Goal: Task Accomplishment & Management: Use online tool/utility

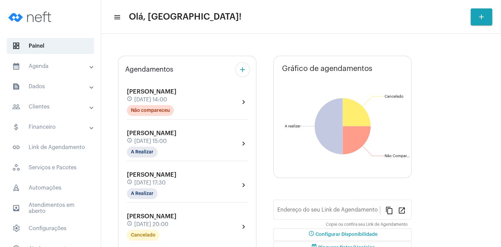
type input "[URL][DOMAIN_NAME]"
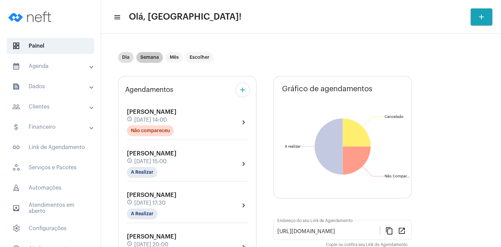
click at [154, 55] on mat-chip "Semana" at bounding box center [149, 57] width 27 height 11
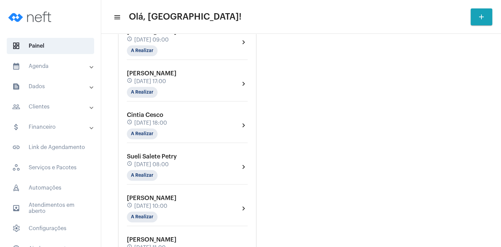
scroll to position [486, 0]
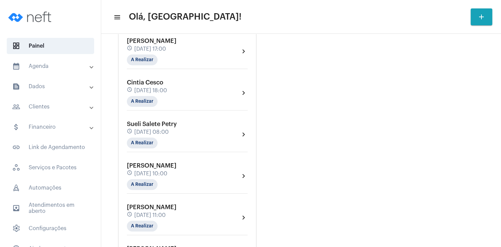
click at [153, 174] on span "[DATE] 10:00" at bounding box center [150, 173] width 33 height 6
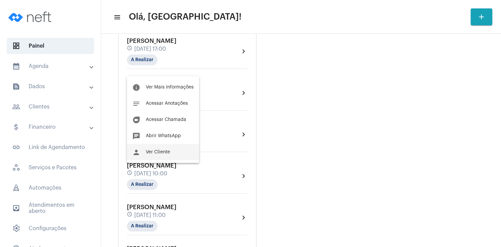
click at [163, 152] on span "Ver Cliente" at bounding box center [158, 151] width 24 height 5
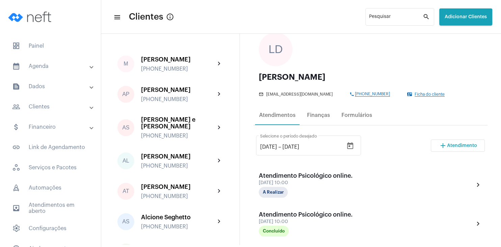
scroll to position [97, 0]
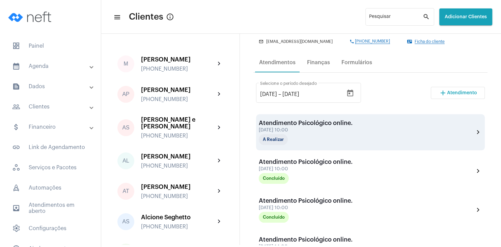
click at [327, 129] on div "[DATE] 10:00" at bounding box center [306, 129] width 94 height 5
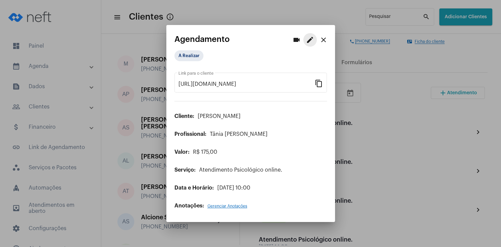
click at [307, 41] on mat-icon "edit" at bounding box center [310, 40] width 8 height 8
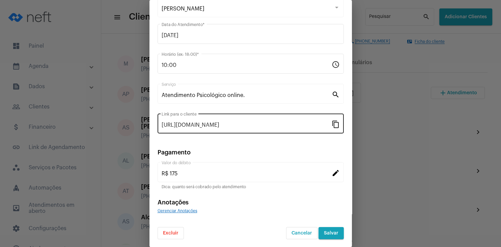
scroll to position [11, 0]
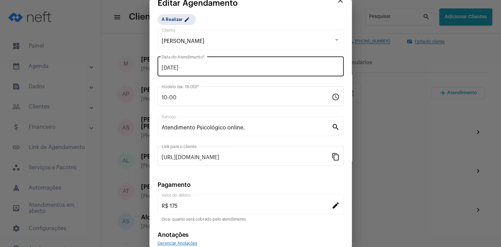
click at [190, 67] on input "[DATE]" at bounding box center [251, 68] width 178 height 6
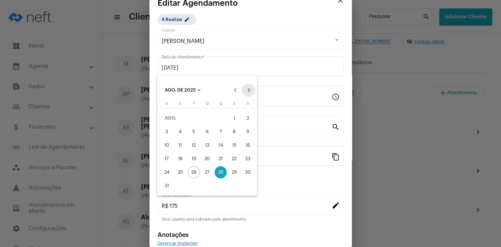
click at [250, 90] on button "Next month" at bounding box center [248, 89] width 13 height 13
click at [223, 132] on div "4" at bounding box center [220, 131] width 12 height 12
type input "[DATE]"
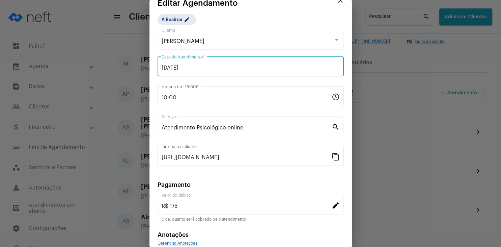
scroll to position [44, 0]
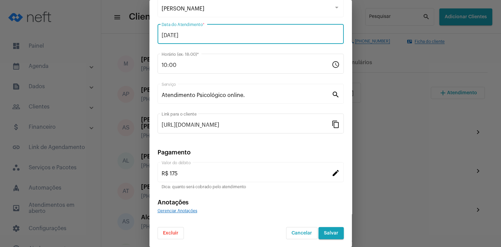
click at [333, 233] on span "Salvar" at bounding box center [331, 232] width 15 height 5
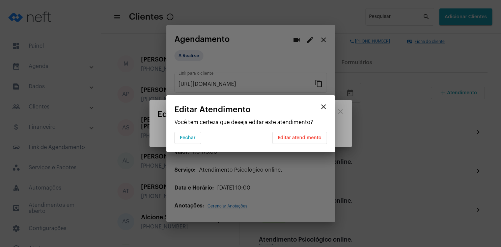
scroll to position [0, 0]
click at [309, 136] on span "Editar atendimento" at bounding box center [300, 137] width 44 height 5
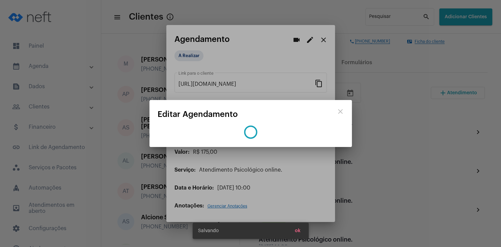
click at [297, 233] on button "ok" at bounding box center [297, 230] width 17 height 12
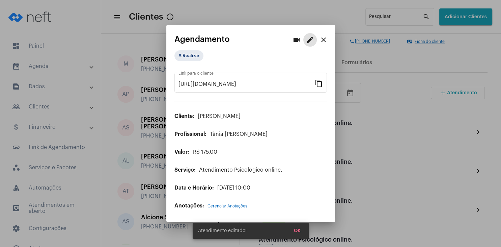
click at [326, 42] on mat-icon "close" at bounding box center [323, 40] width 8 height 8
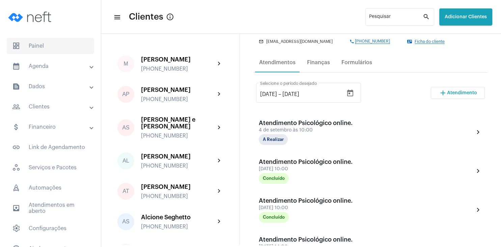
click at [53, 44] on span "dashboard Painel" at bounding box center [50, 46] width 87 height 16
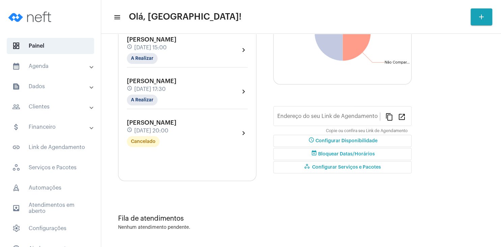
type input "[URL][DOMAIN_NAME]"
click at [148, 64] on mat-chip "A Realizar" at bounding box center [142, 58] width 31 height 11
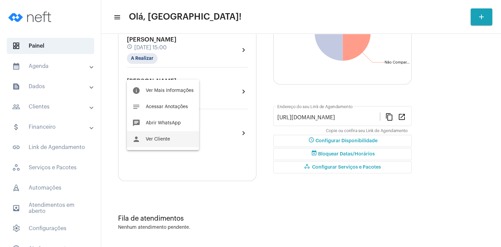
click at [171, 141] on button "person Ver Cliente" at bounding box center [163, 139] width 72 height 16
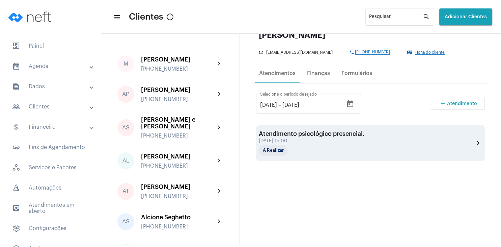
scroll to position [97, 0]
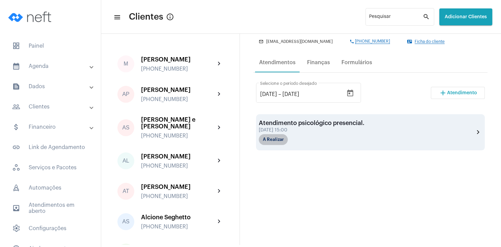
click at [280, 141] on mat-chip "A Realizar" at bounding box center [273, 139] width 29 height 11
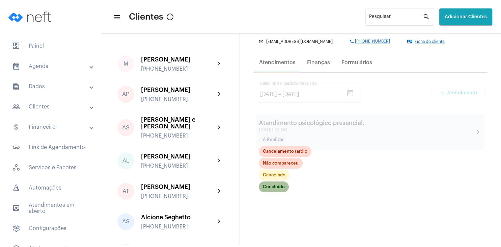
click at [274, 189] on mat-chip "Concluído" at bounding box center [274, 186] width 30 height 11
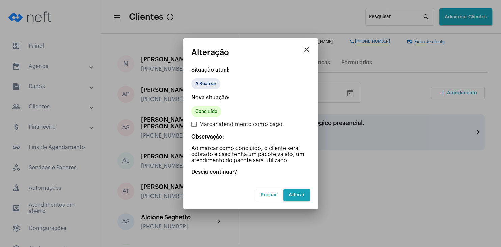
click at [301, 197] on button "Alterar" at bounding box center [296, 195] width 27 height 12
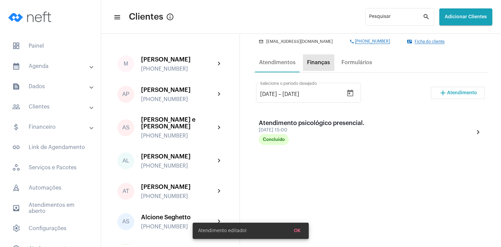
click at [320, 64] on div "Finanças" at bounding box center [318, 62] width 23 height 6
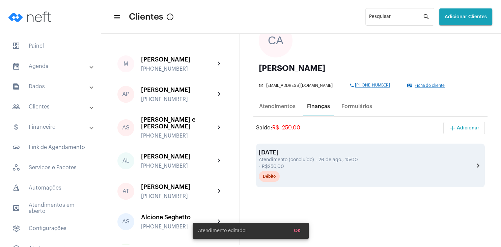
scroll to position [97, 0]
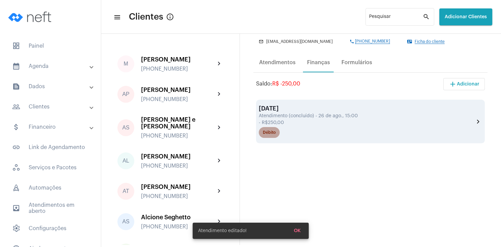
click at [271, 134] on div "Débito" at bounding box center [269, 132] width 13 height 4
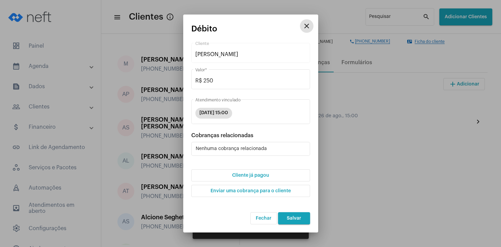
click at [263, 177] on span "Cliente já pagou" at bounding box center [250, 175] width 37 height 5
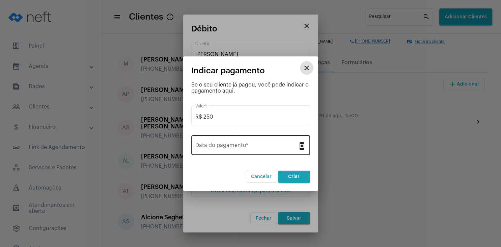
click at [257, 152] on div "Data do pagamento *" at bounding box center [246, 144] width 103 height 21
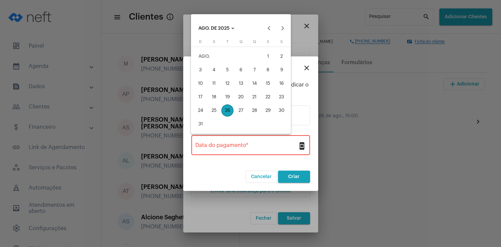
click at [229, 111] on div "26" at bounding box center [227, 110] width 12 height 12
type input "[DATE]"
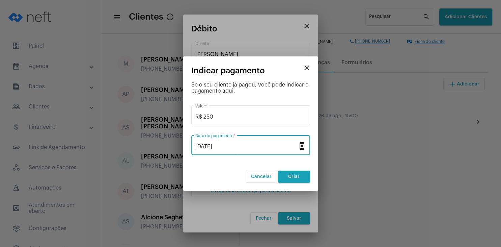
click at [297, 179] on button "Criar" at bounding box center [294, 176] width 32 height 12
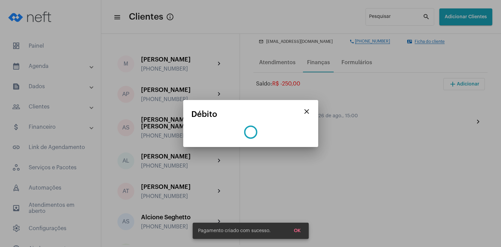
click at [296, 229] on span "OK" at bounding box center [297, 230] width 7 height 5
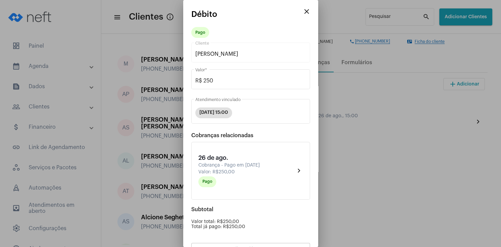
scroll to position [59, 0]
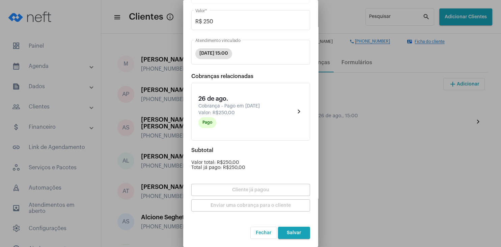
click at [297, 230] on button "Salvar" at bounding box center [294, 232] width 32 height 12
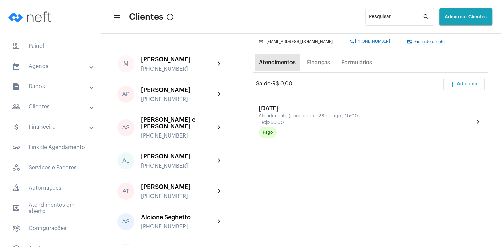
click at [286, 65] on div "Atendimentos" at bounding box center [277, 62] width 36 height 6
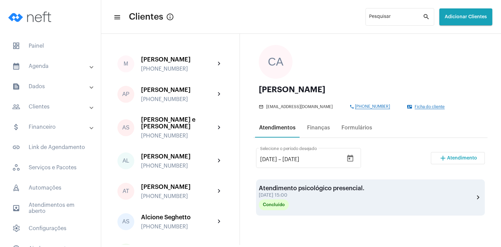
scroll to position [32, 0]
click at [287, 210] on div "Concluído" at bounding box center [273, 203] width 33 height 13
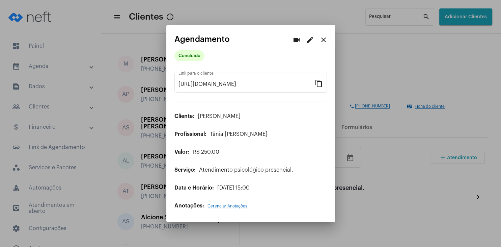
click at [222, 207] on span "Gerenciar Anotações" at bounding box center [227, 206] width 40 height 4
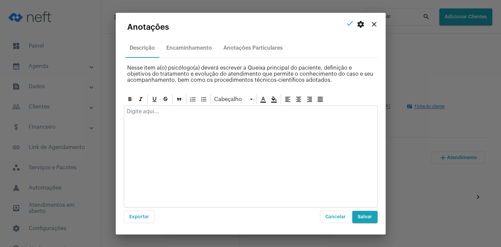
click at [179, 111] on p at bounding box center [251, 111] width 248 height 6
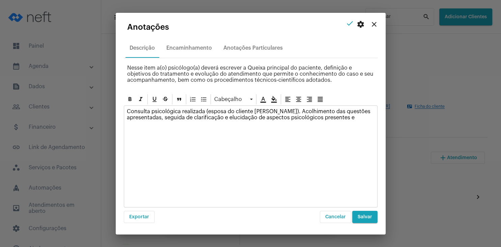
click at [357, 119] on p "Consulta psicológica realizada (esposa do cliente [PERSON_NAME]). Acolhimento d…" at bounding box center [251, 114] width 248 height 12
drag, startPoint x: 161, startPoint y: 123, endPoint x: 124, endPoint y: 115, distance: 38.3
click at [125, 118] on div "Consulta psicológica realizada (esposa do cliente [PERSON_NAME]). Acolhimento d…" at bounding box center [250, 119] width 253 height 27
click at [187, 132] on div "Consulta psicológica realizada (esposa do cliente [PERSON_NAME]). Acolhimento d…" at bounding box center [250, 119] width 253 height 27
drag, startPoint x: 180, startPoint y: 124, endPoint x: 119, endPoint y: 124, distance: 60.7
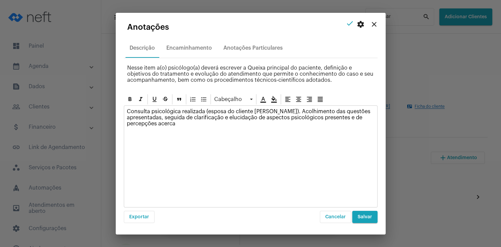
click at [119, 124] on mat-dialog-container "close settings check Anotações Descrição Encaminhamento Anotações Particulares …" at bounding box center [251, 123] width 270 height 221
drag, startPoint x: 316, startPoint y: 123, endPoint x: 372, endPoint y: 126, distance: 56.0
click at [372, 126] on div "Consulta psicológica realizada (esposa do cliente [PERSON_NAME]). Acolhimento d…" at bounding box center [250, 119] width 253 height 27
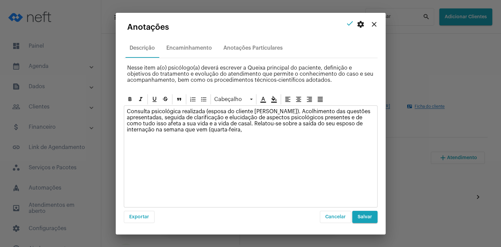
click at [245, 128] on p "Consulta psicológica realizada (esposa do cliente [PERSON_NAME]). Acolhimento d…" at bounding box center [251, 120] width 248 height 24
click at [365, 218] on span "Salvar" at bounding box center [364, 216] width 15 height 5
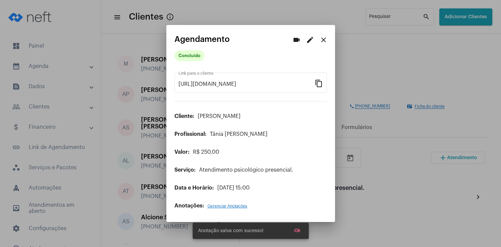
click at [327, 42] on button "close" at bounding box center [323, 39] width 13 height 13
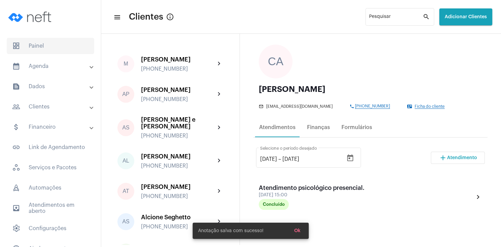
click at [46, 46] on span "dashboard Painel" at bounding box center [50, 46] width 87 height 16
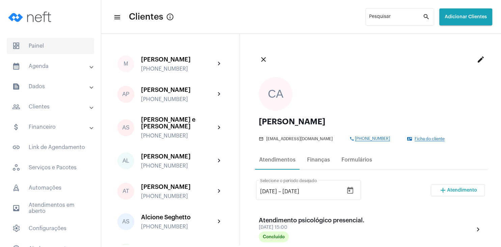
click at [55, 51] on span "dashboard Painel" at bounding box center [50, 46] width 87 height 16
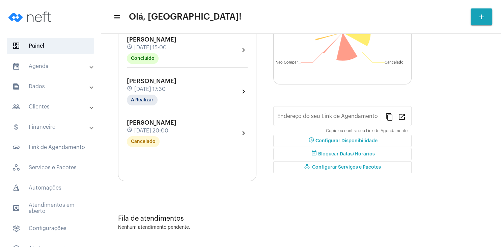
click at [155, 9] on span "[DATE] 14:00" at bounding box center [150, 6] width 33 height 6
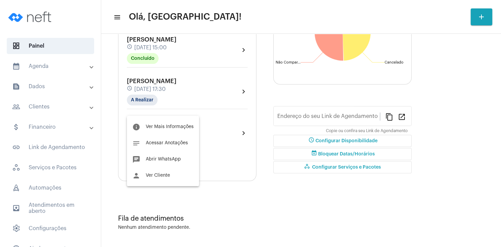
type input "[URL][DOMAIN_NAME]"
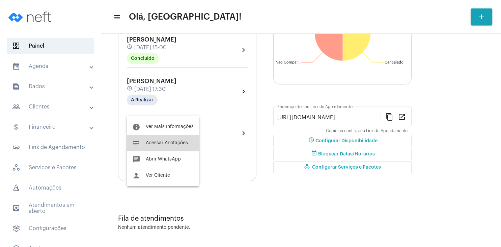
click at [175, 144] on span "Acessar Anotações" at bounding box center [167, 142] width 42 height 5
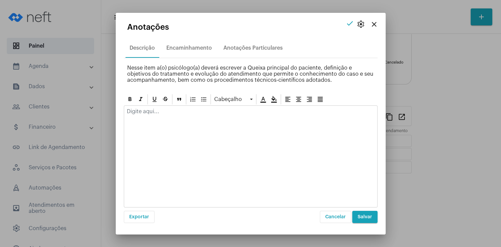
click at [170, 110] on p at bounding box center [251, 111] width 248 height 6
click at [229, 108] on p "Esqueceu que a consulta era hoje, trocou o dia de terça para quinta-feira" at bounding box center [251, 111] width 248 height 6
click at [230, 108] on p "Esqueceu que a consulta era hoje, trocou o dia de terça para quinta-feira" at bounding box center [251, 111] width 248 height 6
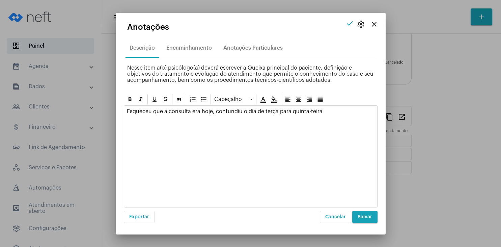
click at [336, 112] on p "Esqueceu que a consulta era hoje, confundiu o dia de terça para quinta-feira" at bounding box center [251, 111] width 248 height 6
click at [370, 214] on button "Salvar" at bounding box center [364, 216] width 25 height 12
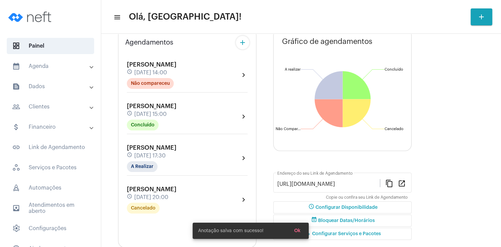
scroll to position [65, 0]
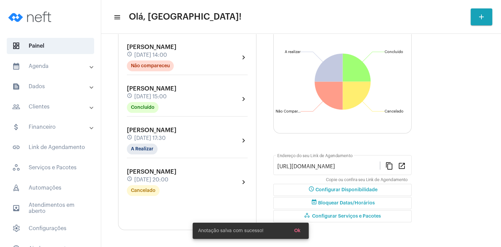
click at [153, 169] on span "[PERSON_NAME]" at bounding box center [152, 171] width 50 height 6
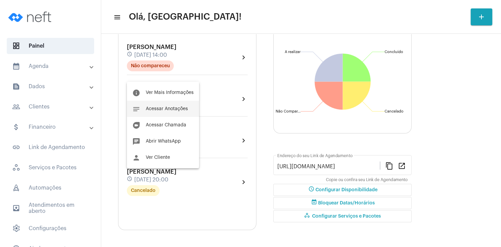
click at [171, 109] on span "Acessar Anotações" at bounding box center [167, 108] width 42 height 5
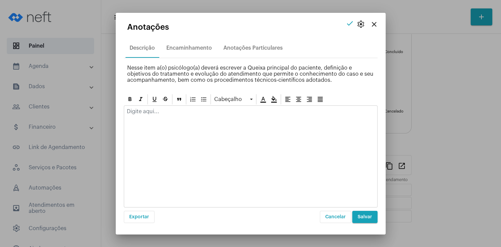
click at [170, 110] on p at bounding box center [251, 111] width 248 height 6
click at [359, 218] on span "Salvar" at bounding box center [364, 216] width 15 height 5
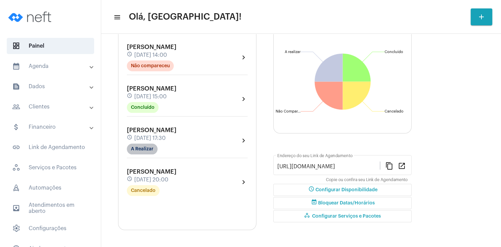
click at [151, 149] on mat-chip "A Realizar" at bounding box center [142, 148] width 31 height 11
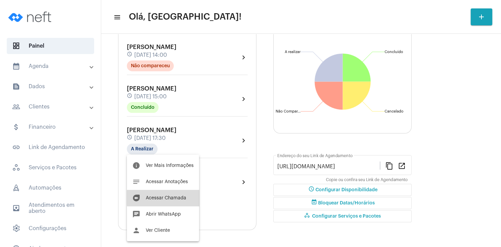
click at [171, 197] on span "Acessar Chamada" at bounding box center [166, 197] width 40 height 5
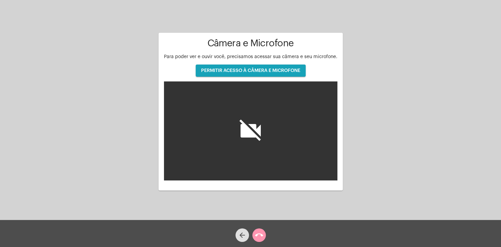
click at [277, 74] on button "PERMITIR ACESSO À CÂMERA E MICROFONE" at bounding box center [251, 70] width 110 height 12
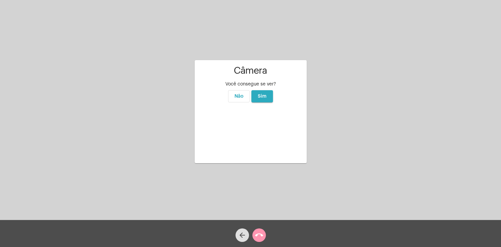
click at [264, 94] on span "Sim" at bounding box center [262, 96] width 9 height 5
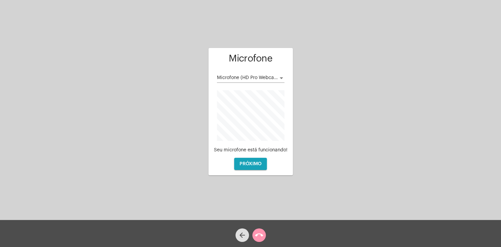
click at [281, 76] on div at bounding box center [281, 77] width 6 height 5
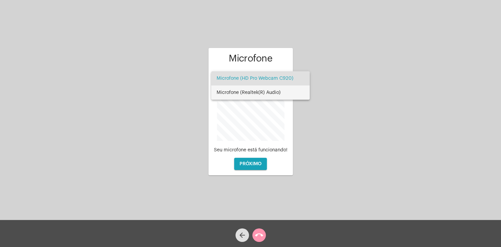
click at [274, 91] on span "Microfone (Realtek(R) Audio)" at bounding box center [260, 92] width 88 height 14
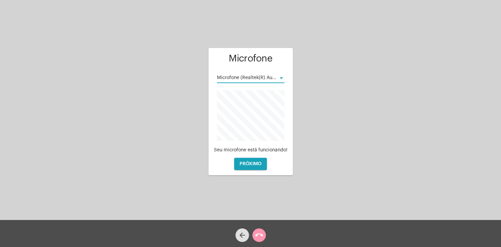
click at [257, 166] on span "PRÓXIMO" at bounding box center [250, 163] width 22 height 5
